Goal: Task Accomplishment & Management: Manage account settings

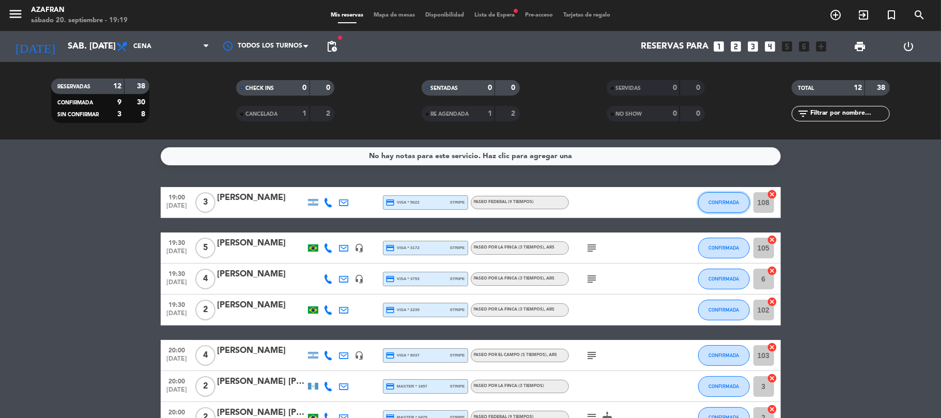
click at [724, 196] on button "CONFIRMADA" at bounding box center [724, 202] width 52 height 21
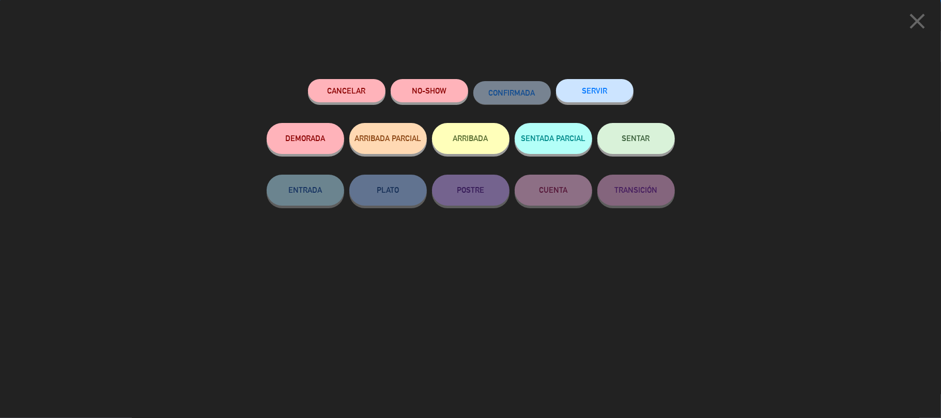
click at [592, 98] on button "SERVIR" at bounding box center [595, 90] width 78 height 23
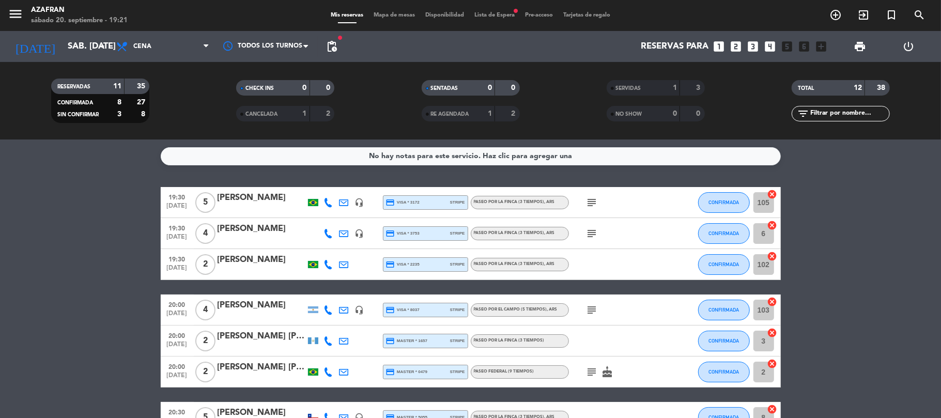
click at [110, 268] on bookings-row "19:30 [DATE] 5 [PERSON_NAME] headset_mic credit_card visa * 3172 stripe Paseo p…" at bounding box center [470, 386] width 941 height 399
click at [488, 12] on span "Lista de Espera fiber_manual_record" at bounding box center [494, 15] width 51 height 6
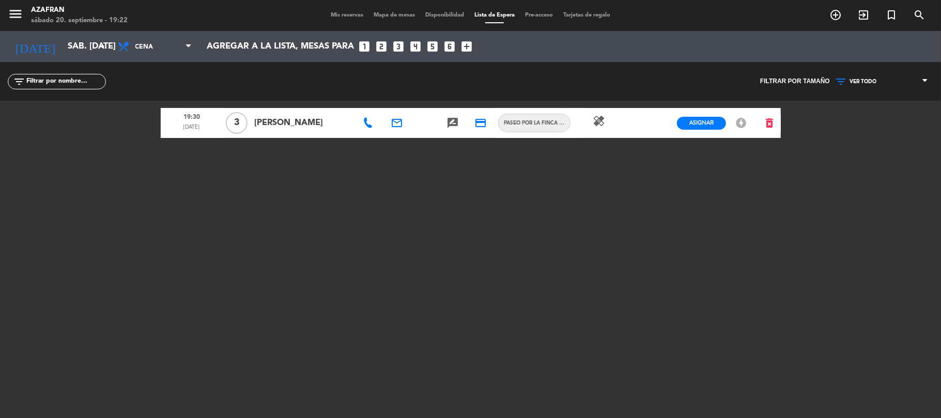
click at [337, 14] on span "Mis reservas" at bounding box center [347, 15] width 43 height 6
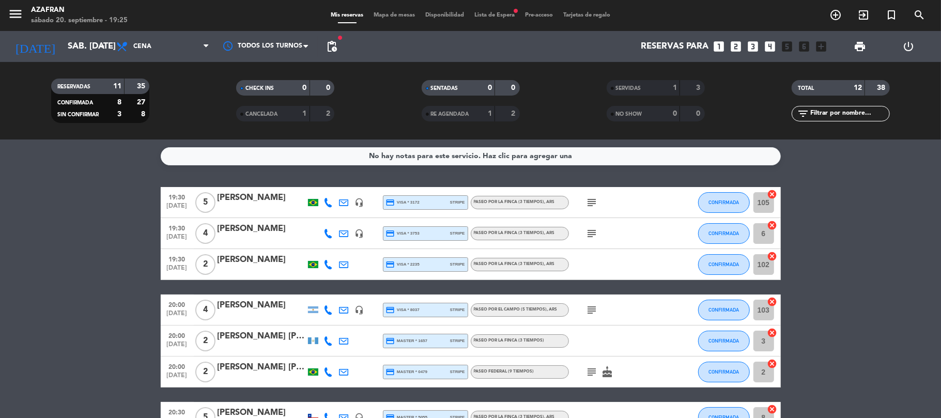
click at [491, 14] on span "Lista de Espera fiber_manual_record" at bounding box center [494, 15] width 51 height 6
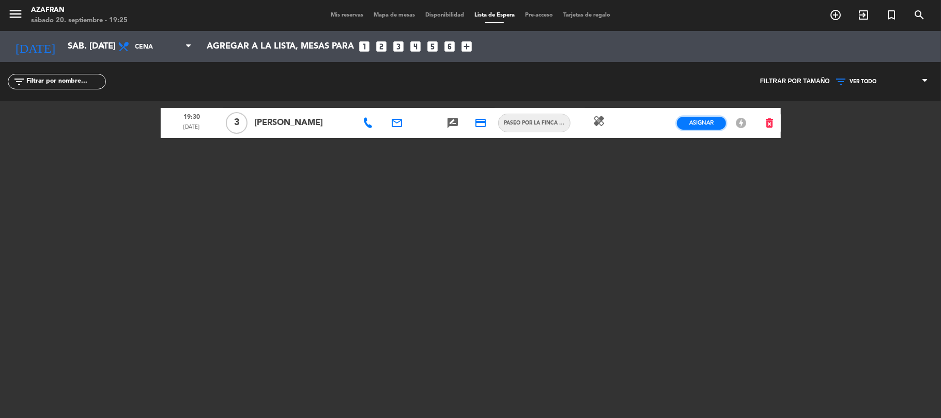
click at [713, 119] on span "Asignar" at bounding box center [702, 123] width 24 height 8
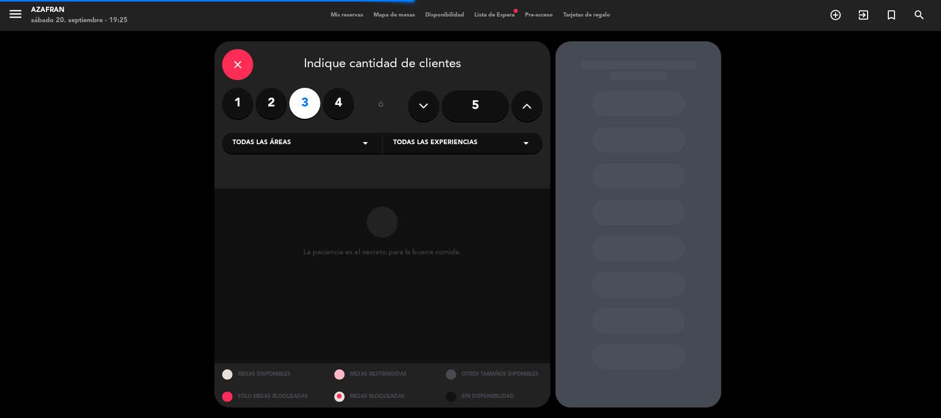
click at [232, 65] on icon "close" at bounding box center [238, 64] width 12 height 12
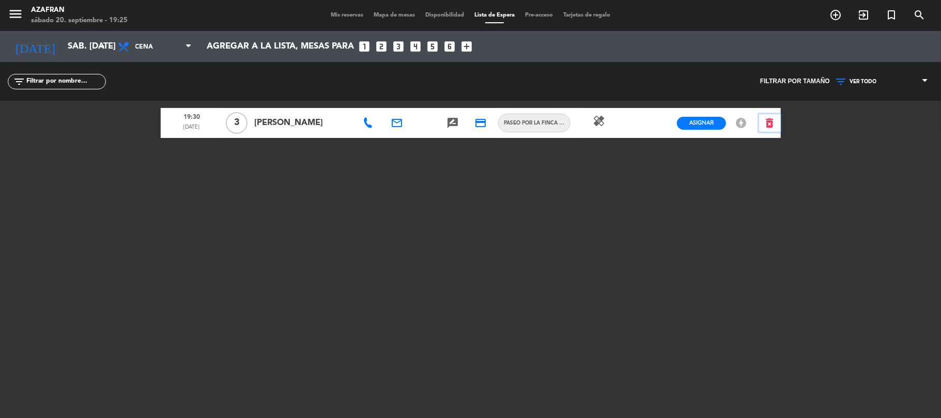
click at [770, 123] on icon "delete_forever" at bounding box center [770, 123] width 12 height 12
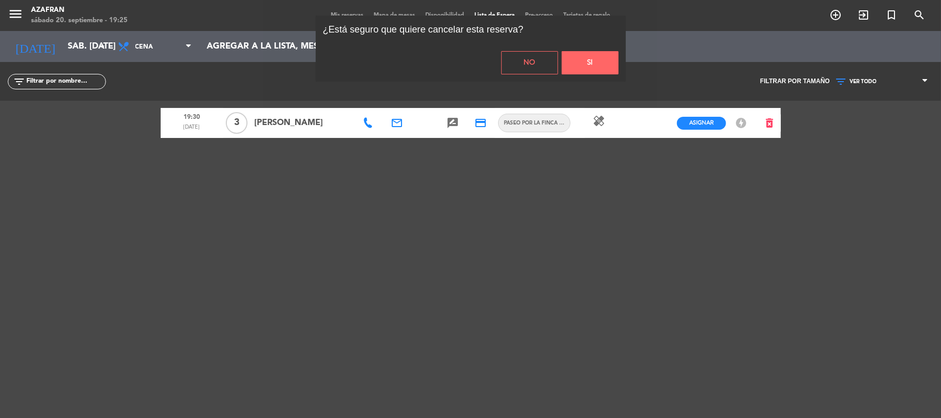
click at [597, 57] on button "Si" at bounding box center [590, 62] width 57 height 23
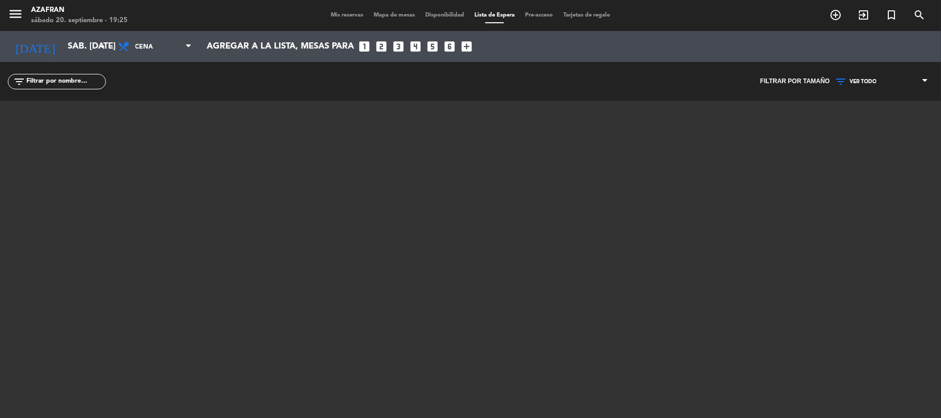
click at [349, 13] on span "Mis reservas" at bounding box center [347, 15] width 43 height 6
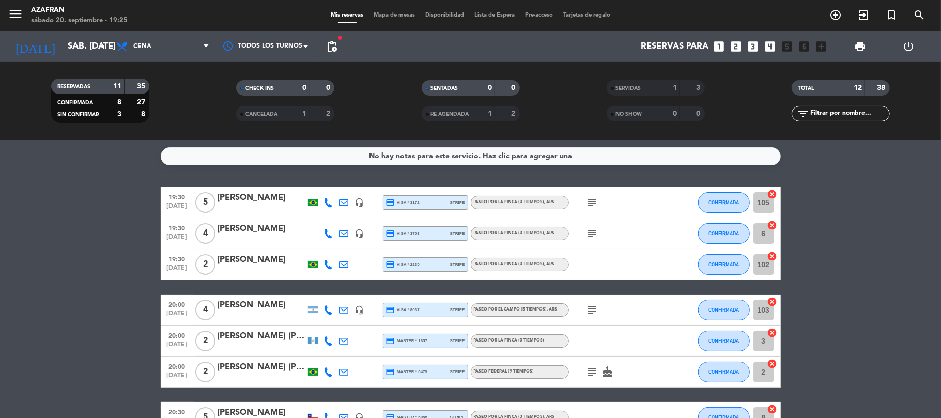
click at [77, 297] on bookings-row "19:30 [DATE] 5 [PERSON_NAME] headset_mic credit_card visa * 3172 stripe Paseo p…" at bounding box center [470, 386] width 941 height 399
click at [594, 199] on icon "subject" at bounding box center [592, 202] width 12 height 12
click at [592, 232] on icon "subject" at bounding box center [592, 233] width 12 height 12
click at [662, 203] on div at bounding box center [676, 202] width 28 height 30
click at [63, 230] on bookings-row "19:30 [DATE] 5 [PERSON_NAME] headset_mic credit_card visa * 3172 stripe Paseo p…" at bounding box center [470, 386] width 941 height 399
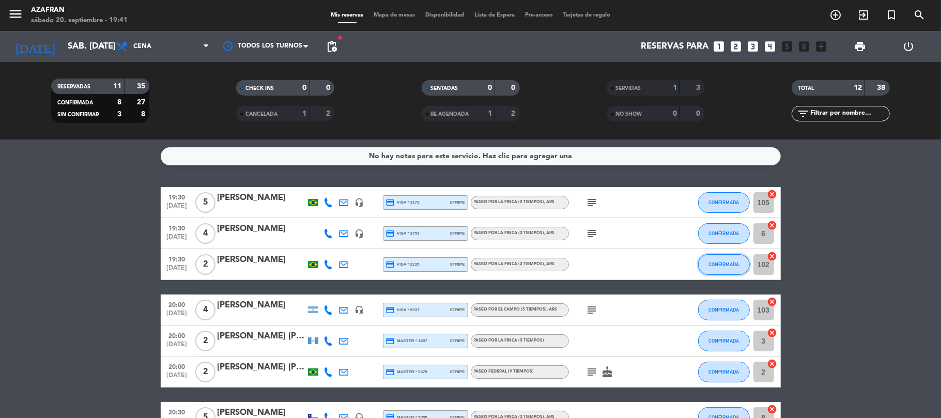
click at [723, 262] on span "CONFIRMADA" at bounding box center [724, 265] width 30 height 6
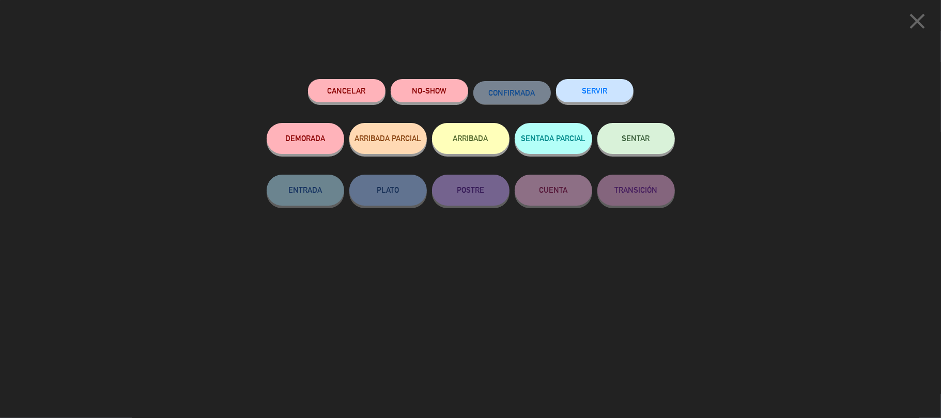
click at [594, 93] on button "SERVIR" at bounding box center [595, 90] width 78 height 23
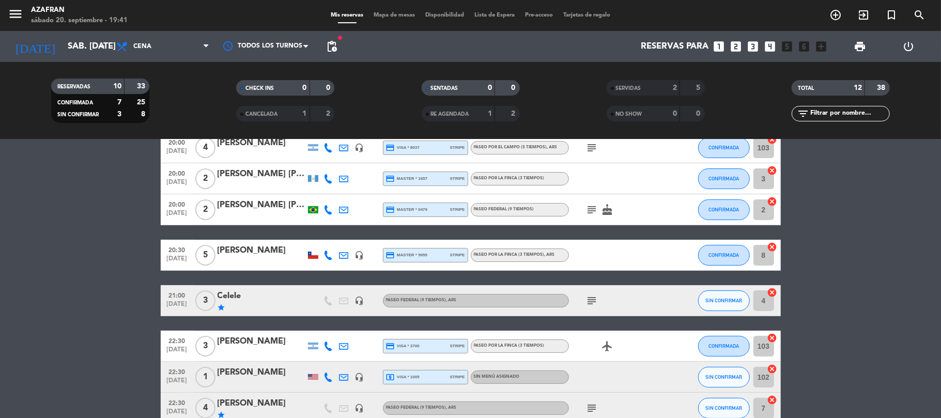
scroll to position [133, 0]
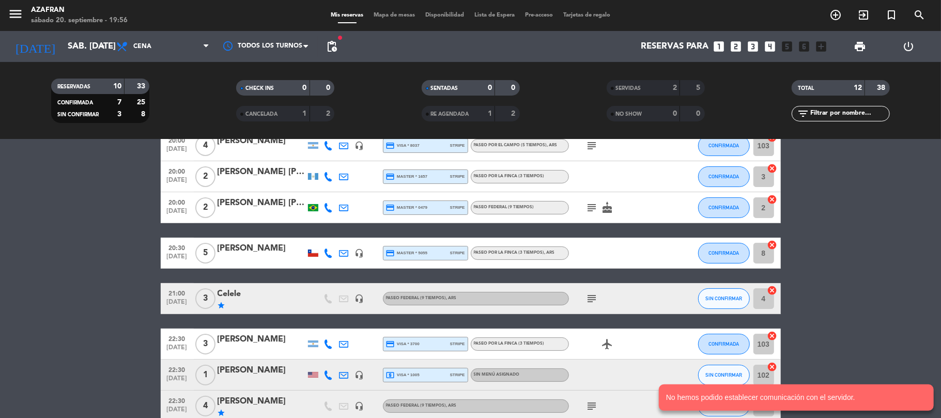
click at [465, 232] on div "19:30 [DATE] 5 [PERSON_NAME] headset_mic credit_card visa * 3172 stripe Paseo p…" at bounding box center [471, 238] width 620 height 368
